Goal: Transaction & Acquisition: Book appointment/travel/reservation

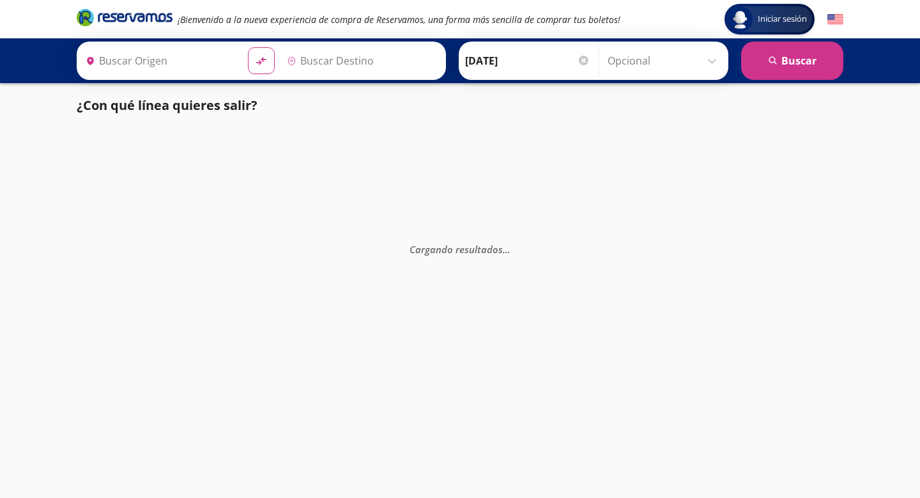
type input "[PERSON_NAME] de Querétaro, [GEOGRAPHIC_DATA]"
type input "Central Autobuses Capu, [GEOGRAPHIC_DATA]"
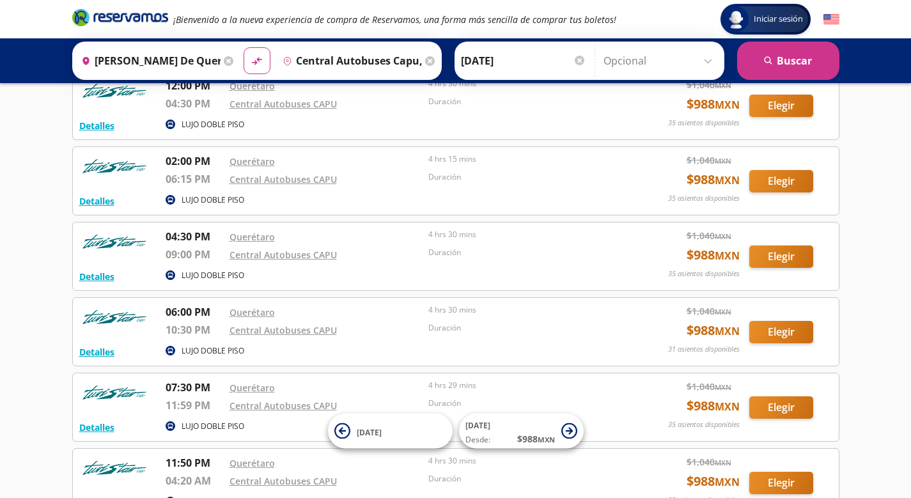
scroll to position [599, 0]
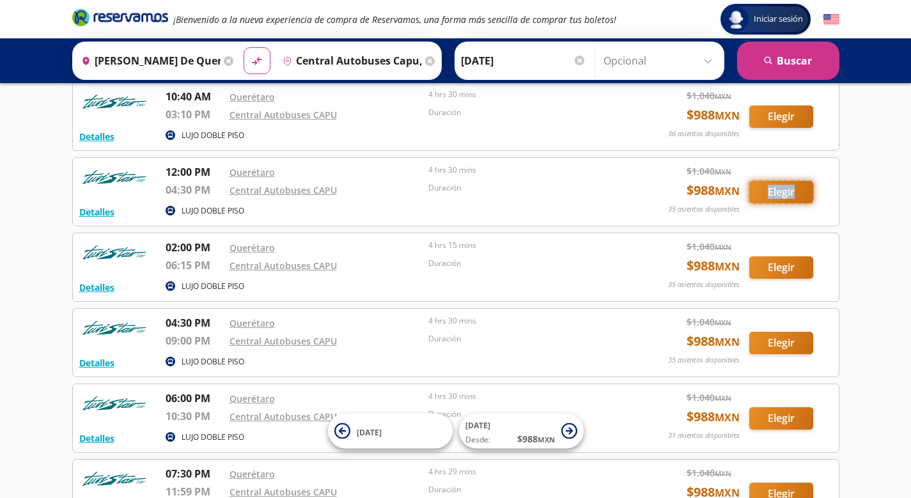
click at [760, 193] on button "Elegir" at bounding box center [781, 192] width 64 height 22
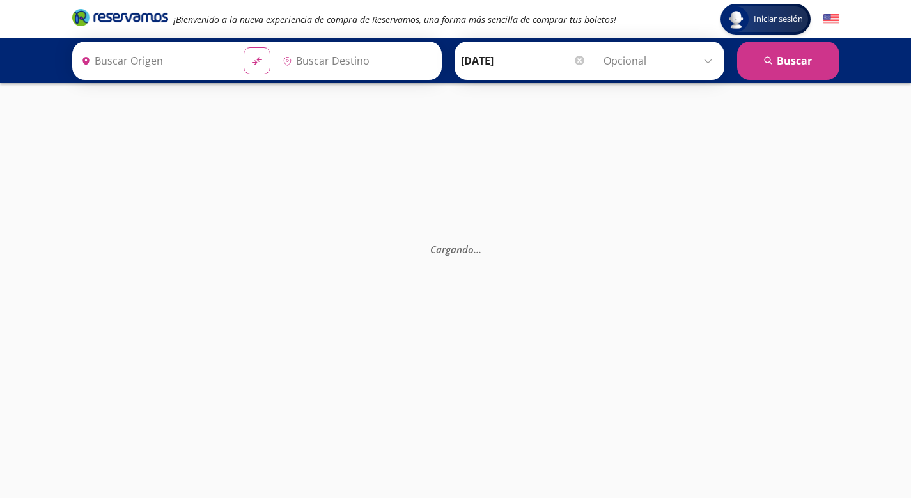
type input "Central Autobuses Capu, [GEOGRAPHIC_DATA]"
type input "Querétaro, Querétaro"
